Goal: Find specific page/section: Find specific page/section

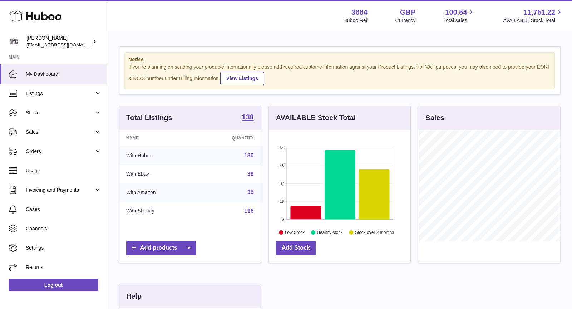
scroll to position [111, 142]
click at [56, 133] on span "Sales" at bounding box center [60, 132] width 68 height 7
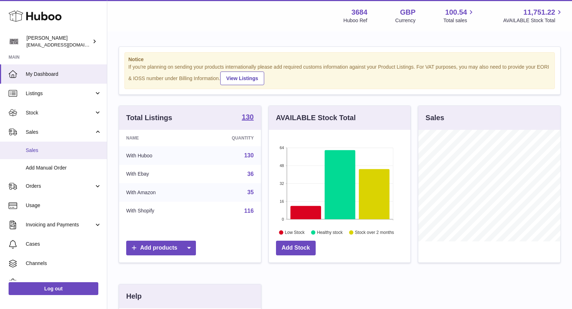
click at [57, 148] on span "Sales" at bounding box center [64, 150] width 76 height 7
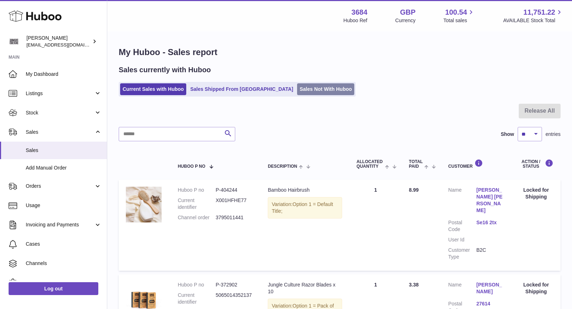
click at [297, 90] on link "Sales Not With Huboo" at bounding box center [325, 89] width 57 height 12
